Goal: Information Seeking & Learning: Understand process/instructions

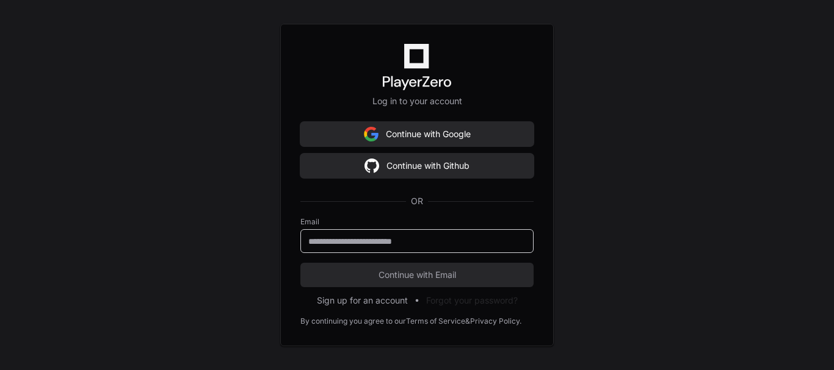
click at [403, 245] on input "email" at bounding box center [416, 242] width 217 height 12
type input "**********"
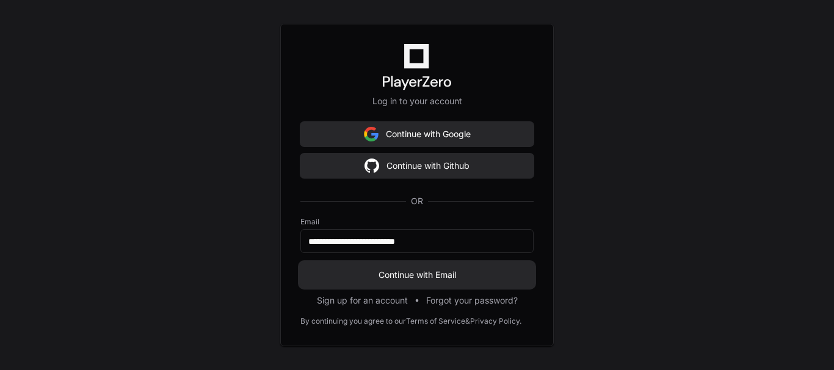
click at [420, 271] on span "Continue with Email" at bounding box center [416, 275] width 233 height 12
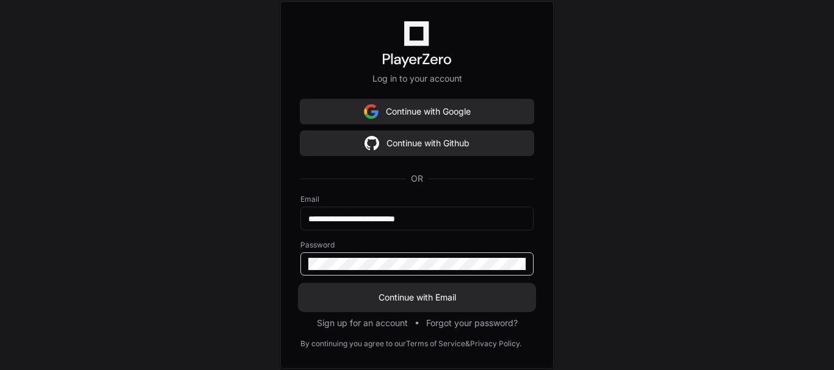
click at [300, 286] on button "Continue with Email" at bounding box center [416, 298] width 233 height 24
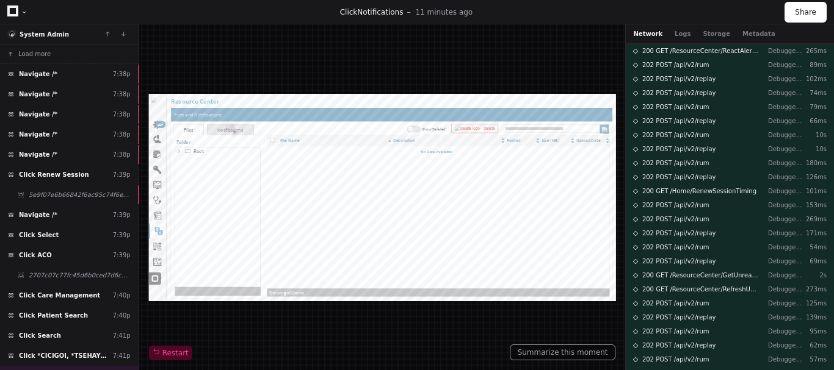
click at [21, 12] on div at bounding box center [24, 12] width 7 height 7
click at [10, 9] on icon at bounding box center [12, 10] width 11 height 11
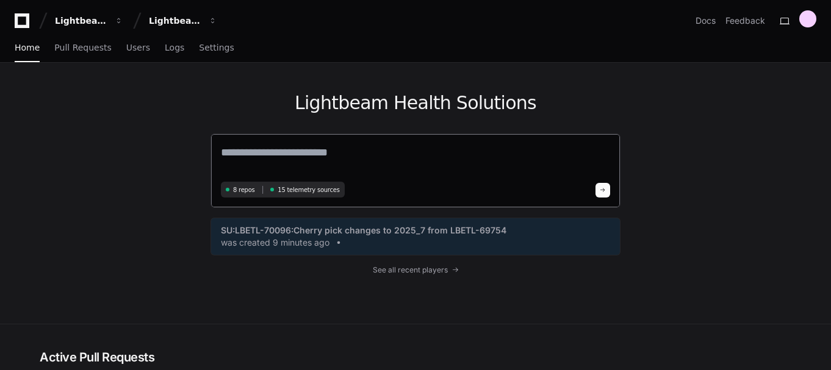
click at [272, 151] on textarea at bounding box center [415, 161] width 389 height 34
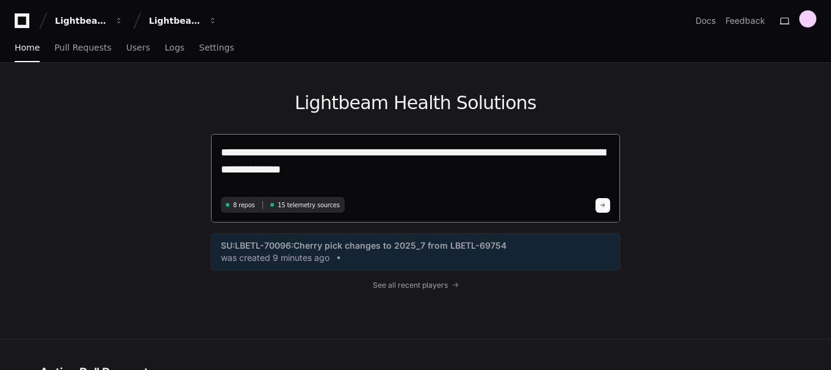
click at [345, 175] on textarea "**********" at bounding box center [415, 168] width 389 height 49
paste textarea "**********"
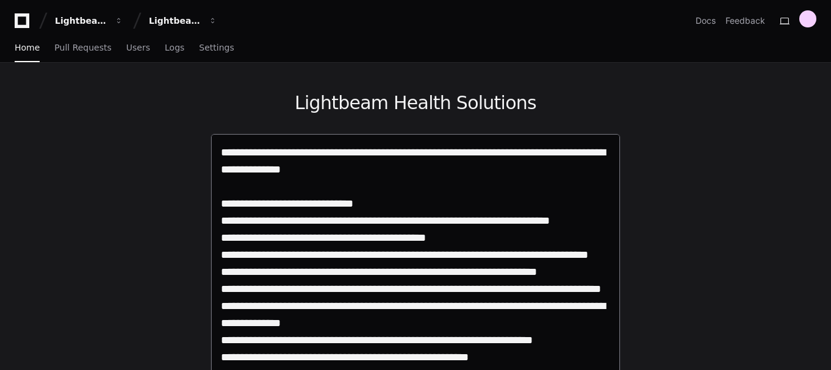
paste textarea "**********"
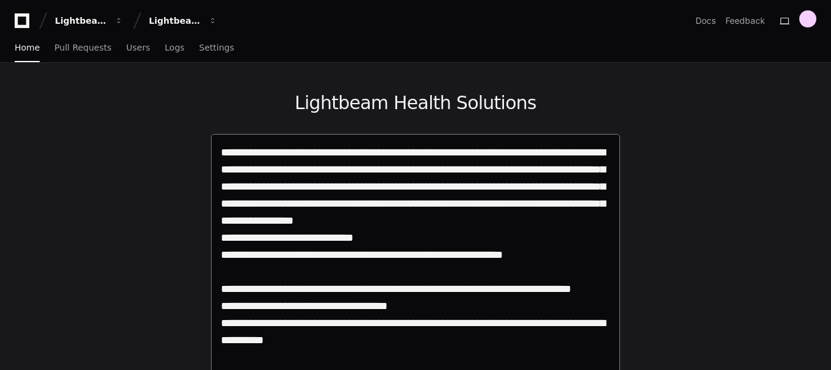
type textarea "**********"
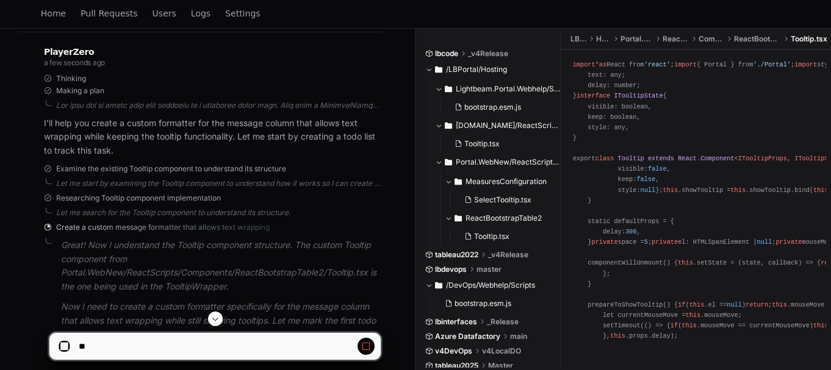
scroll to position [4384, 0]
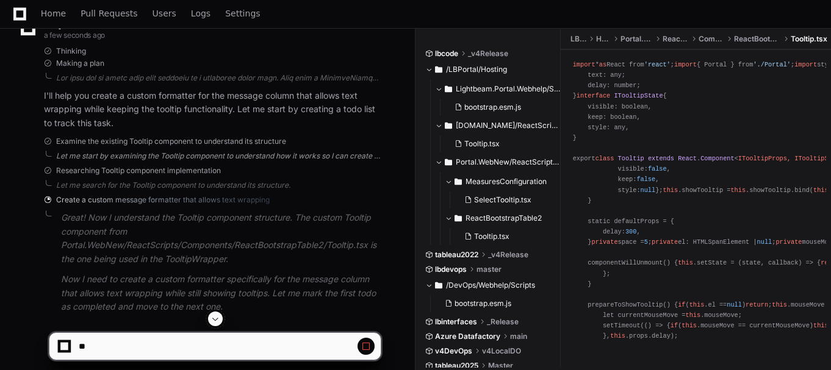
click at [182, 161] on div "Let me start by examining the Tooltip component to understand how it works so I…" at bounding box center [218, 156] width 325 height 10
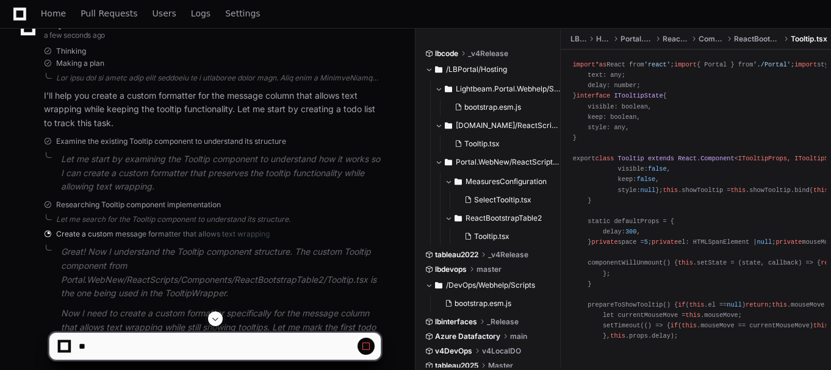
scroll to position [4474, 0]
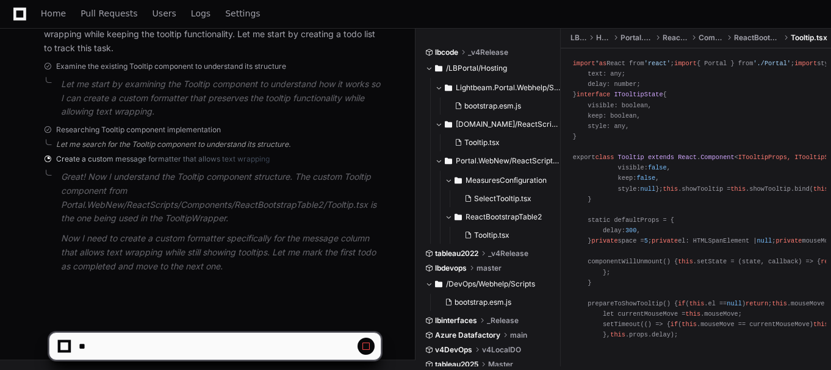
click at [162, 142] on div "Researching Tooltip component implementation Let me search for the Tooltip comp…" at bounding box center [212, 137] width 337 height 24
click at [162, 142] on div "Let me search for the Tooltip component to understand its structure." at bounding box center [218, 145] width 325 height 10
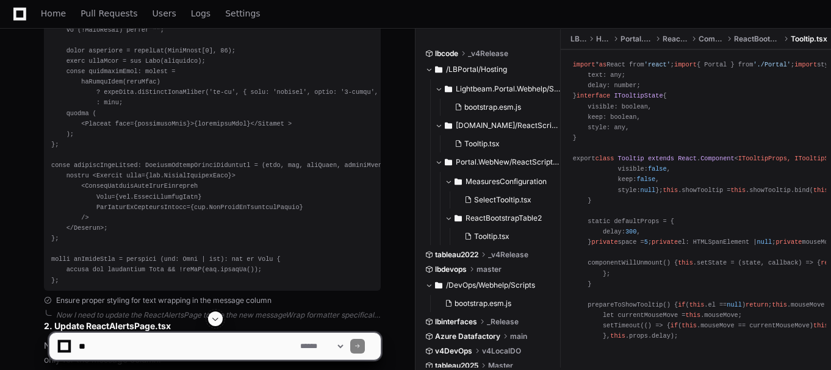
scroll to position [5149, 0]
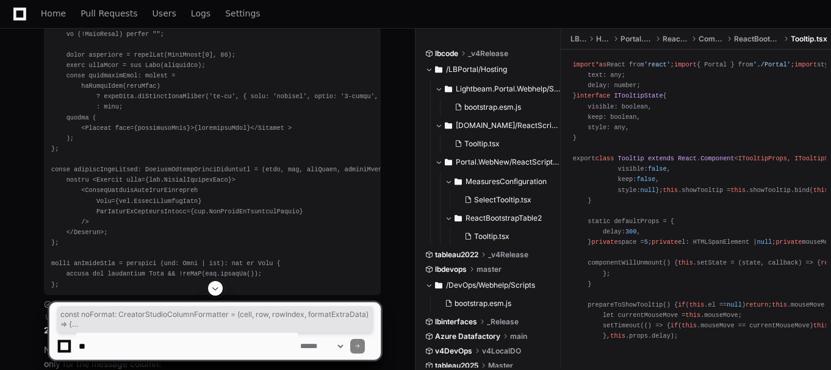
drag, startPoint x: 52, startPoint y: 170, endPoint x: 78, endPoint y: 217, distance: 53.3
copy div "const noFormat : CreatorStudioColumnFormatter = ( cell, row, rowIndex, formatEx…"
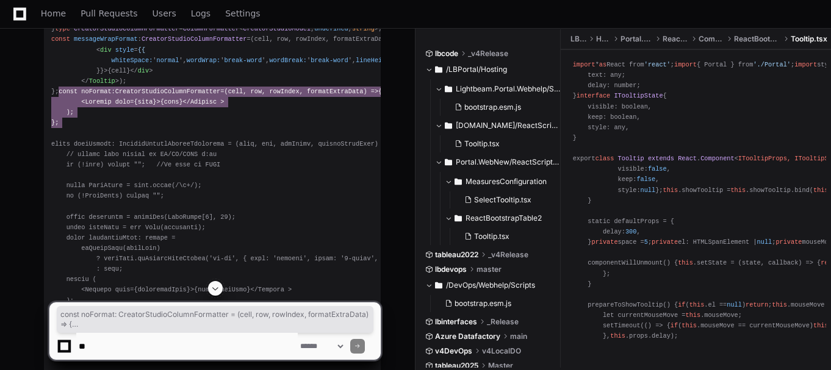
scroll to position [4918, 0]
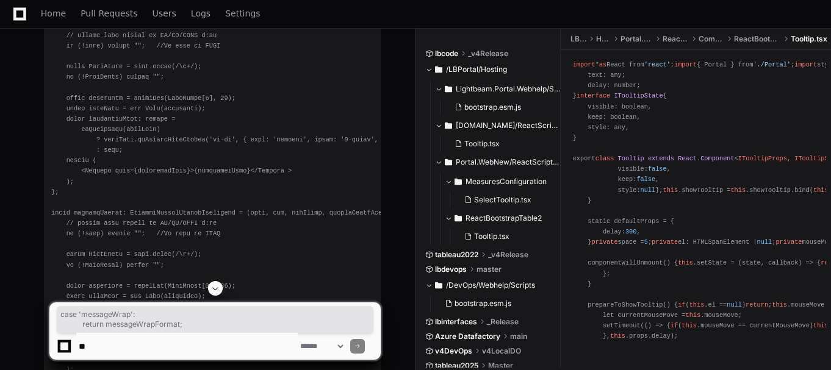
drag, startPoint x: 77, startPoint y: 123, endPoint x: 192, endPoint y: 132, distance: 115.7
click at [192, 132] on div "import * as React from 'react' ; import type { ColumnFormatter } from 'react-bo…" at bounding box center [212, 203] width 322 height 638
copy div "case 'messageWrap' : return messageWrapFormat;"
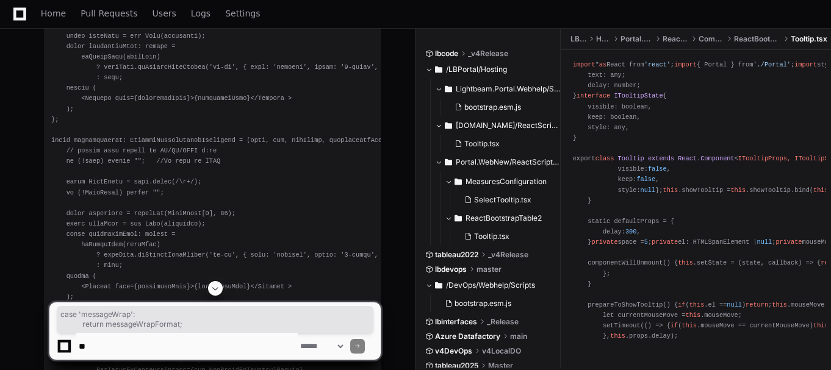
scroll to position [5043, 0]
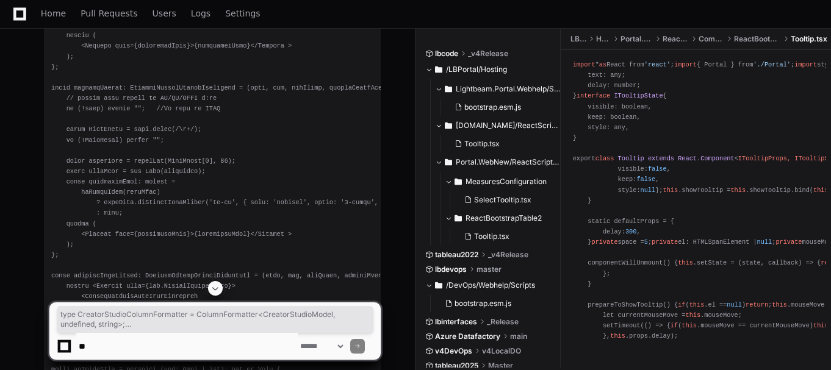
drag, startPoint x: 60, startPoint y: 260, endPoint x: 45, endPoint y: 77, distance: 183.7
click at [45, 77] on pre "import * as React from 'react' ; import type { ColumnFormatter } from 'react-bo…" at bounding box center [212, 77] width 337 height 647
copy div "type CreatorStudioColumnFormatter = ColumnFormatter < CreatorStudioModel , unde…"
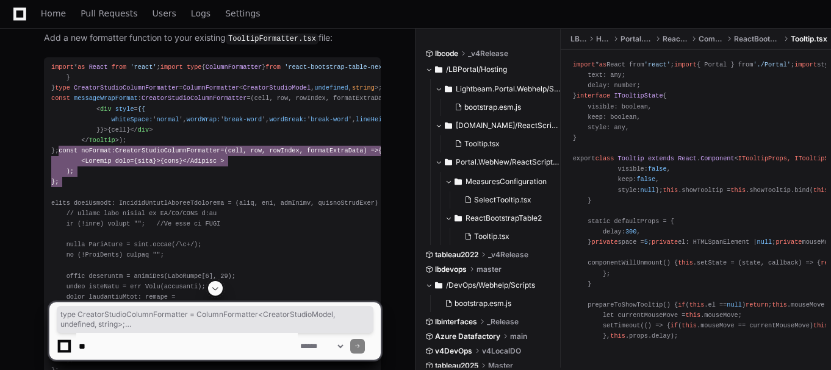
scroll to position [0, 156]
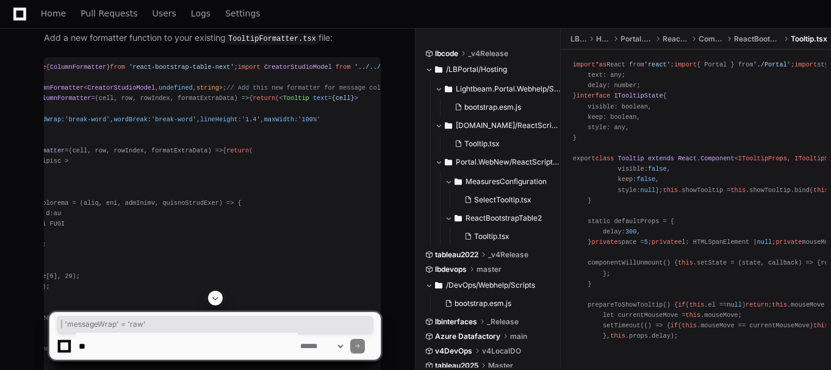
drag, startPoint x: 198, startPoint y: 154, endPoint x: 278, endPoint y: 151, distance: 80.0
copy span "| 'messageWrap' = 'raw'"
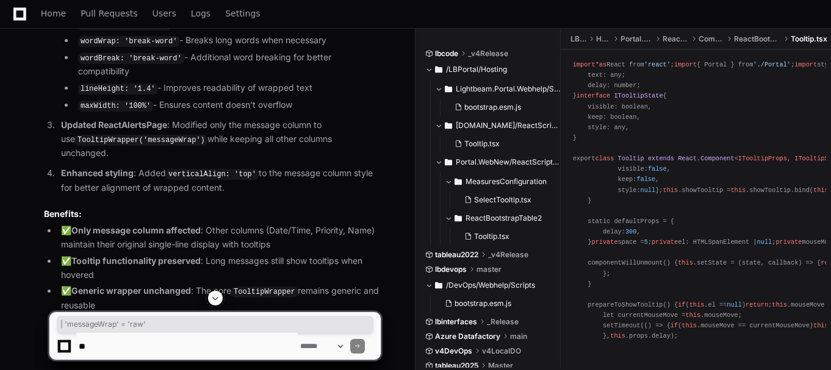
scroll to position [6086, 0]
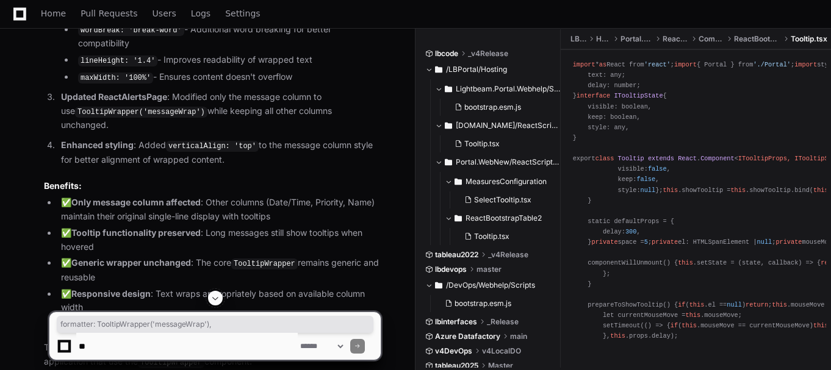
drag, startPoint x: 79, startPoint y: 243, endPoint x: 220, endPoint y: 245, distance: 140.4
copy div "formatter : TooltipWrapper ( 'messageWrap' ),"
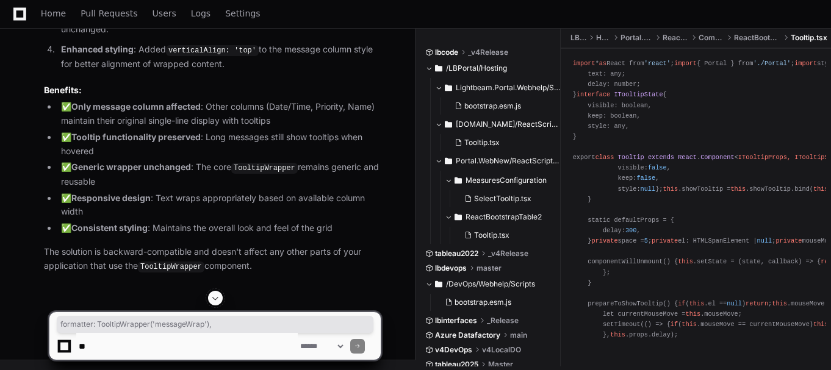
scroll to position [6293, 0]
